Goal: Task Accomplishment & Management: Complete application form

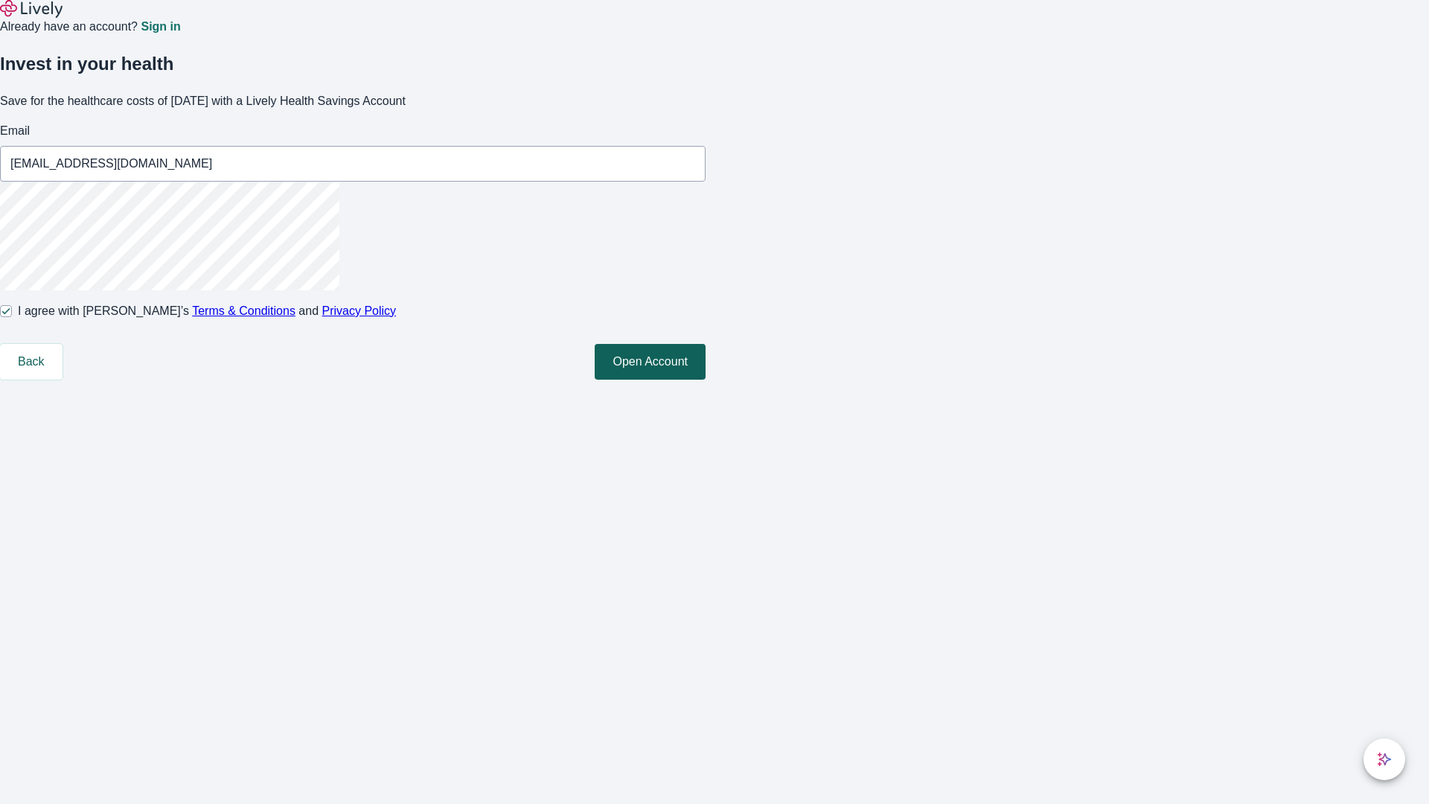
click at [706, 380] on button "Open Account" at bounding box center [650, 362] width 111 height 36
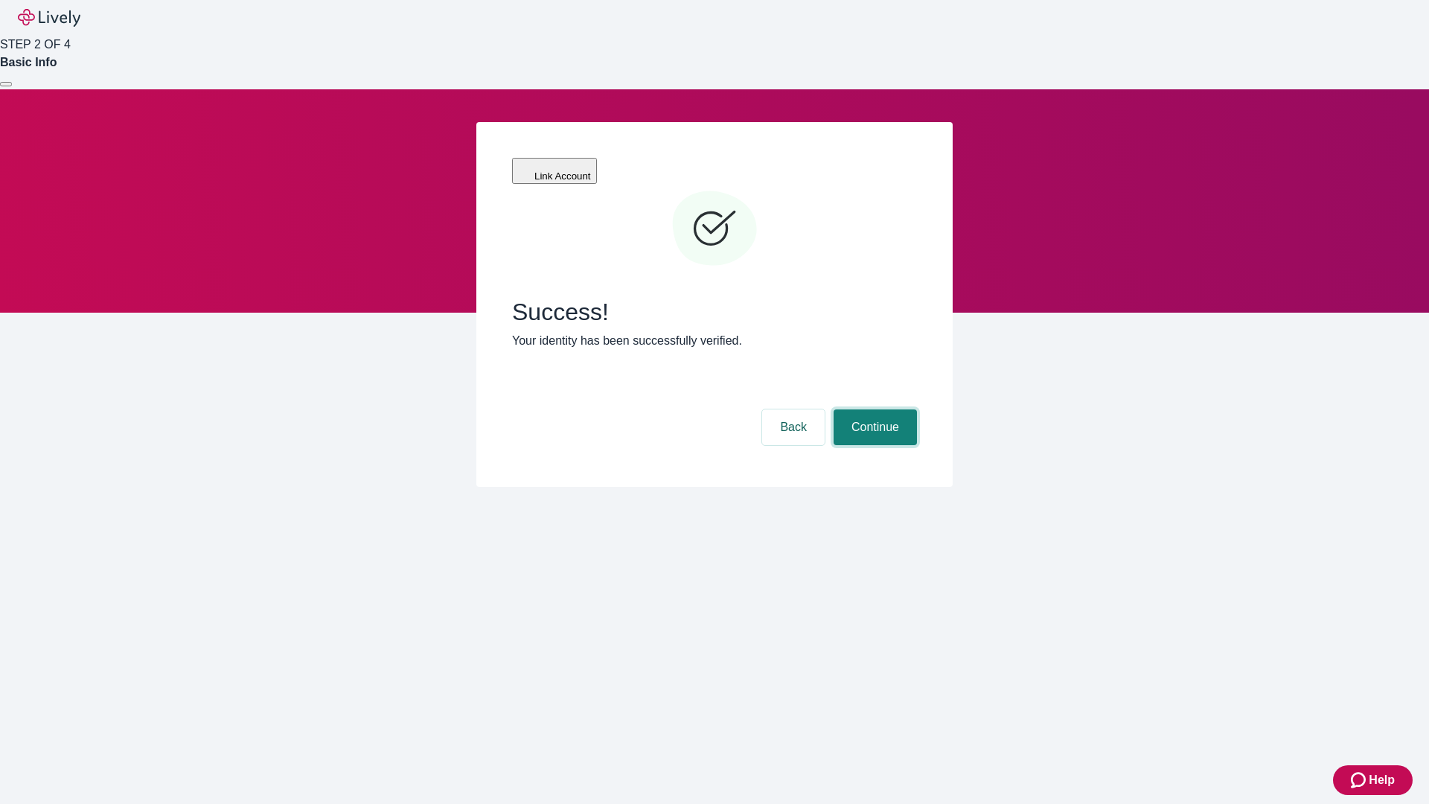
click at [873, 409] on button "Continue" at bounding box center [875, 427] width 83 height 36
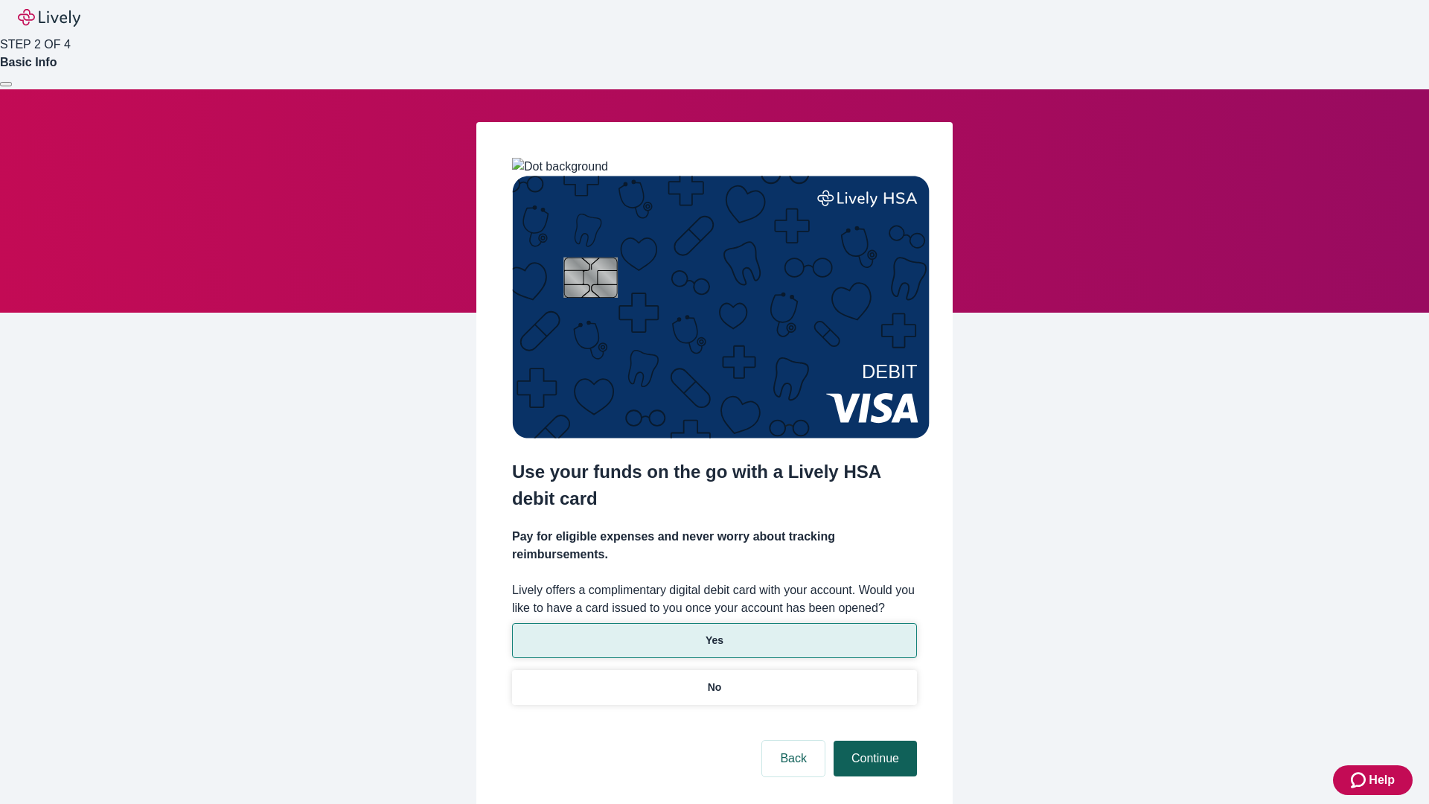
click at [714, 633] on p "Yes" at bounding box center [715, 641] width 18 height 16
click at [873, 741] on button "Continue" at bounding box center [875, 759] width 83 height 36
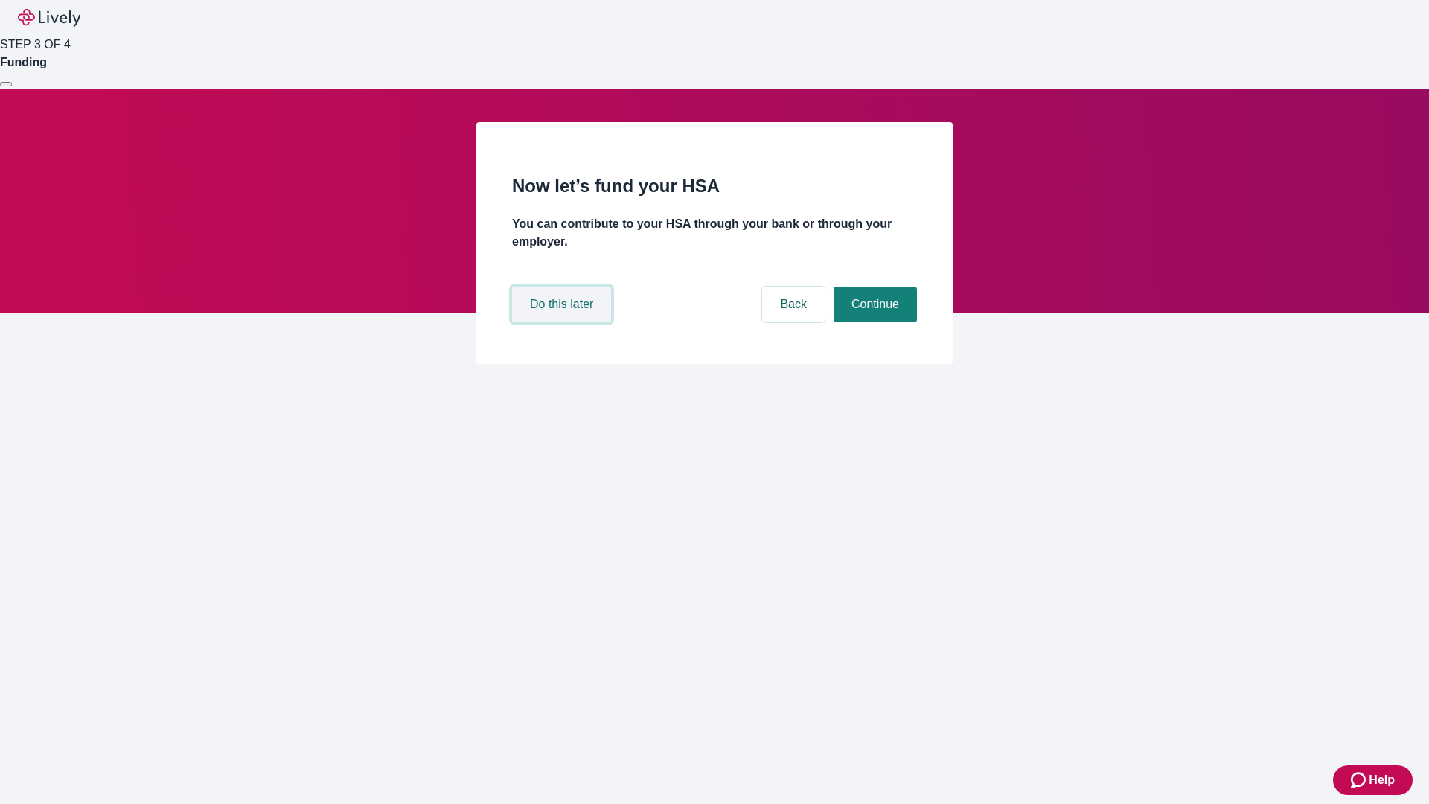
click at [564, 322] on button "Do this later" at bounding box center [561, 305] width 99 height 36
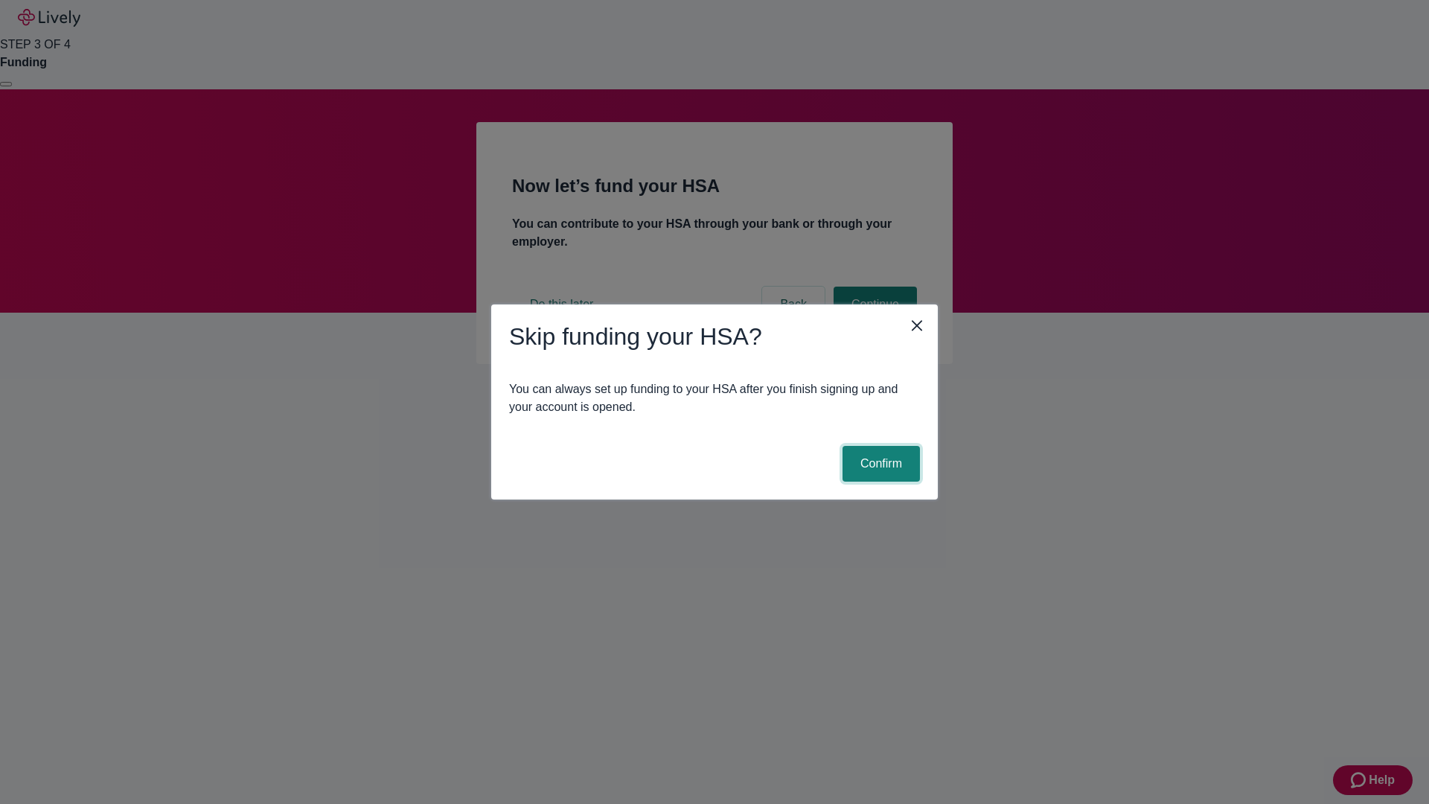
click at [879, 464] on button "Confirm" at bounding box center [881, 464] width 77 height 36
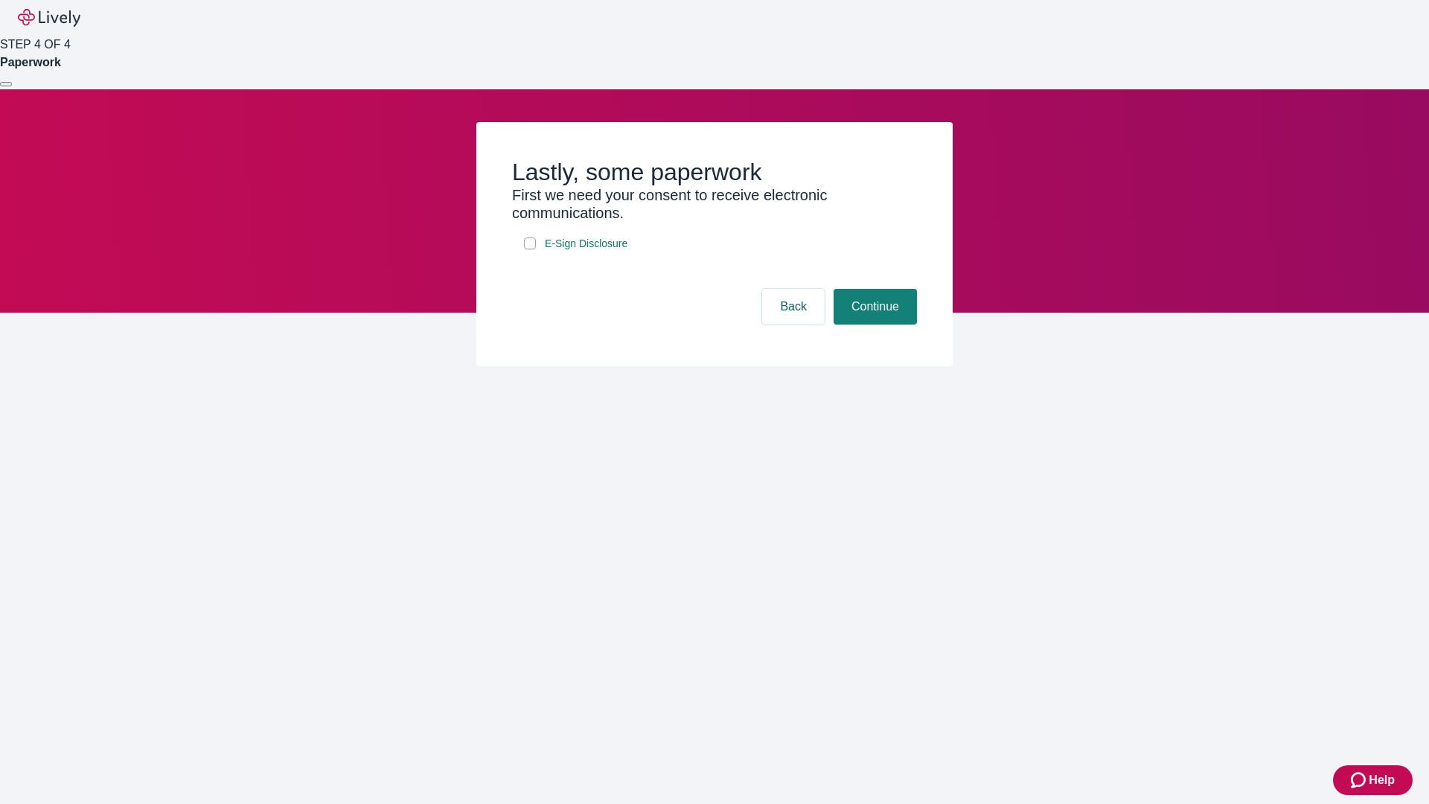
click at [530, 249] on input "E-Sign Disclosure" at bounding box center [530, 243] width 12 height 12
checkbox input "true"
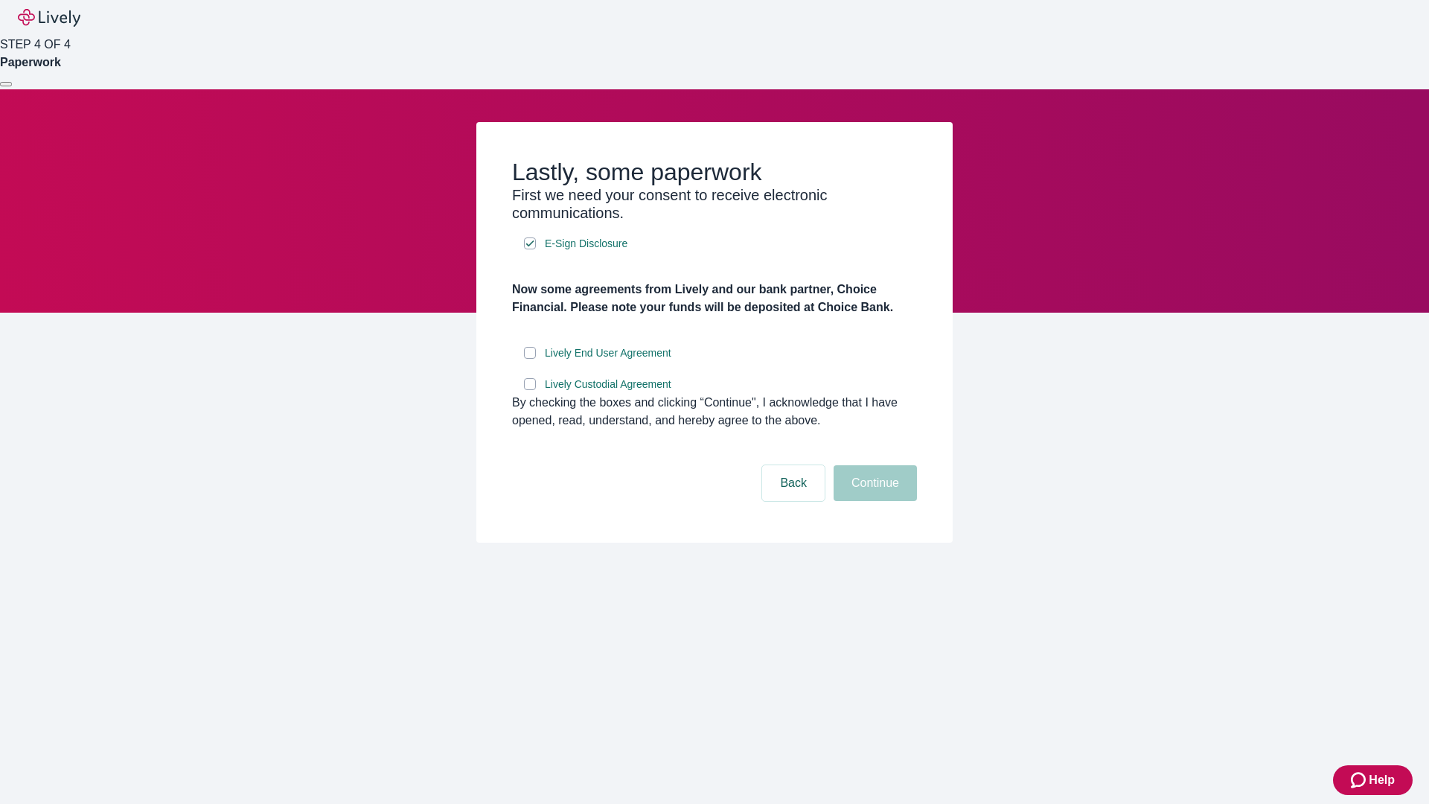
click at [530, 359] on input "Lively End User Agreement" at bounding box center [530, 353] width 12 height 12
checkbox input "true"
click at [530, 390] on input "Lively Custodial Agreement" at bounding box center [530, 384] width 12 height 12
checkbox input "true"
click at [873, 501] on button "Continue" at bounding box center [875, 483] width 83 height 36
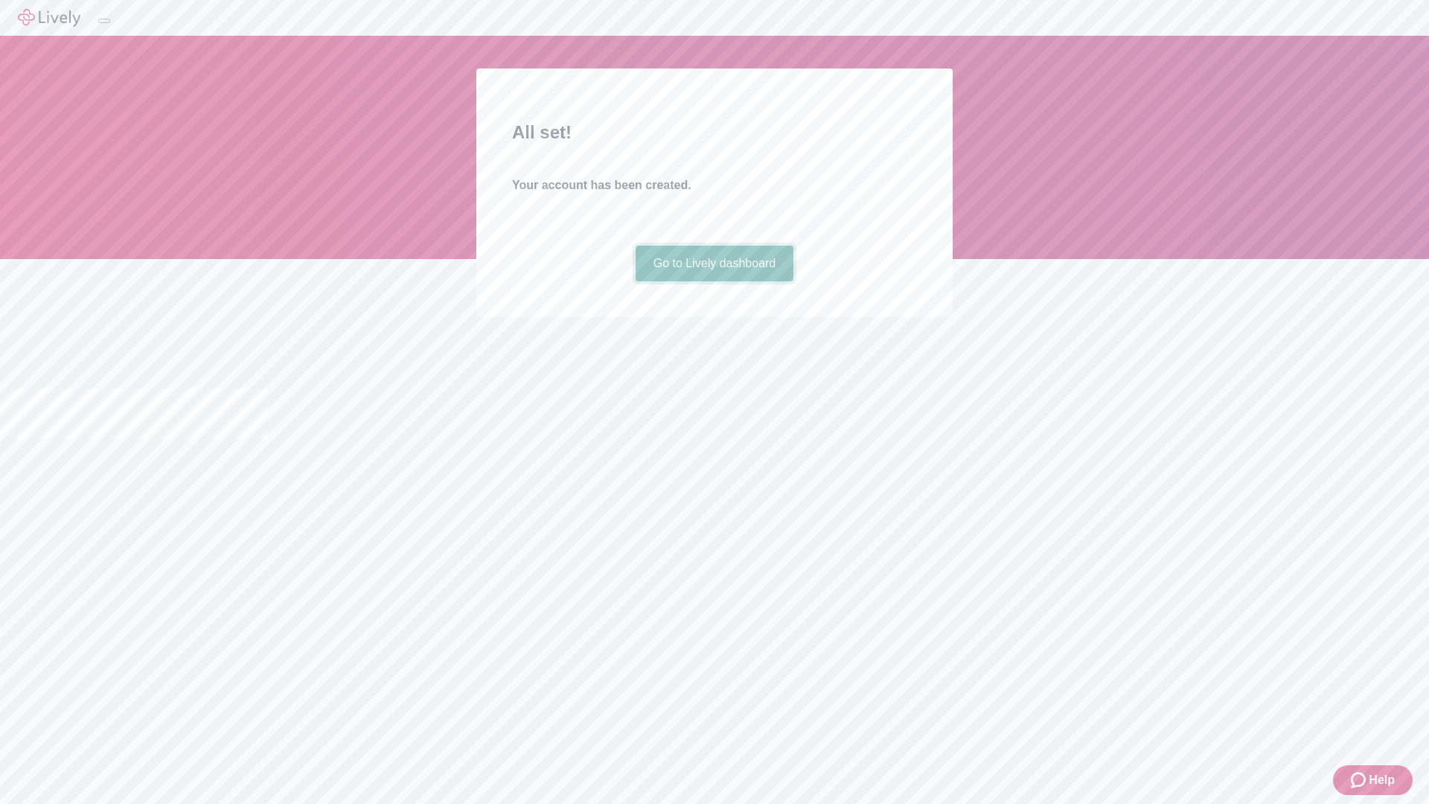
click at [714, 281] on link "Go to Lively dashboard" at bounding box center [715, 264] width 159 height 36
